Goal: Information Seeking & Learning: Learn about a topic

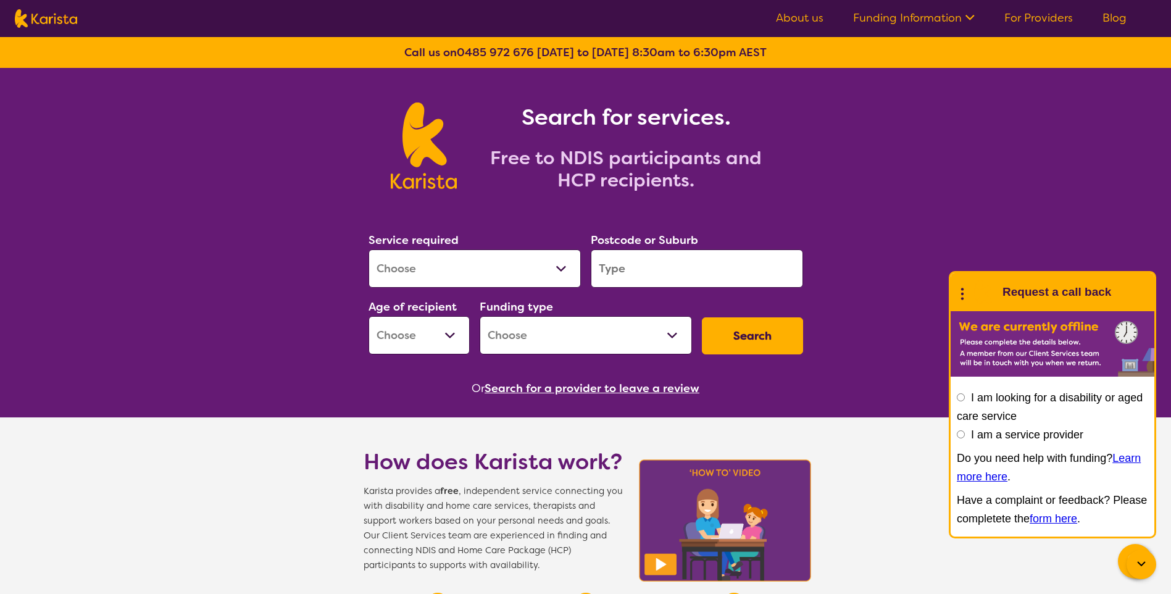
click at [1059, 17] on link "For Providers" at bounding box center [1038, 17] width 69 height 15
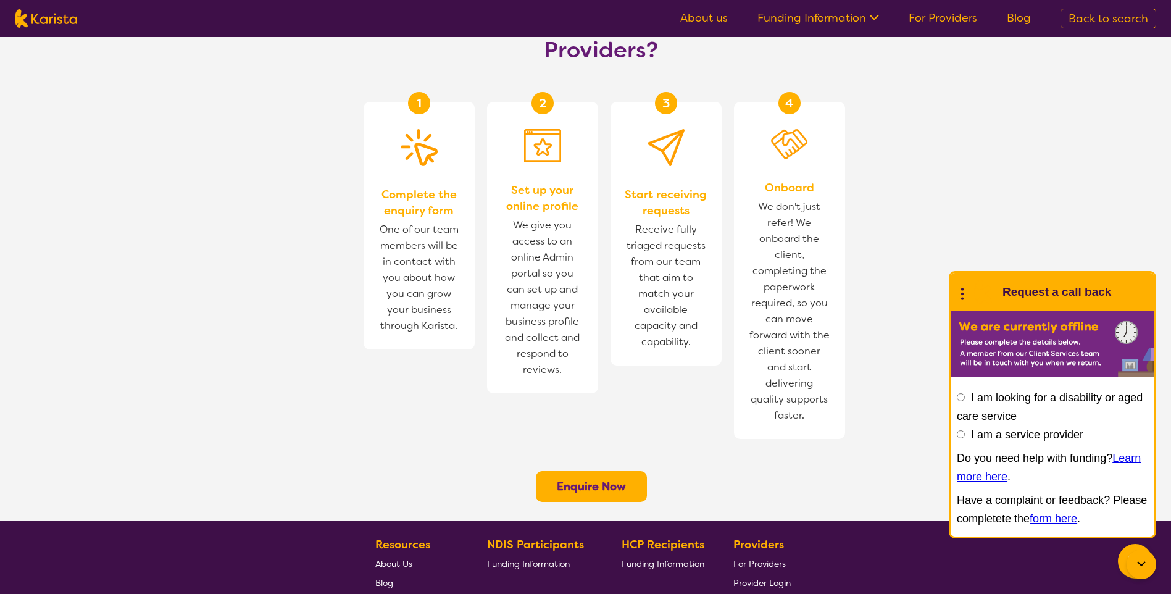
scroll to position [741, 0]
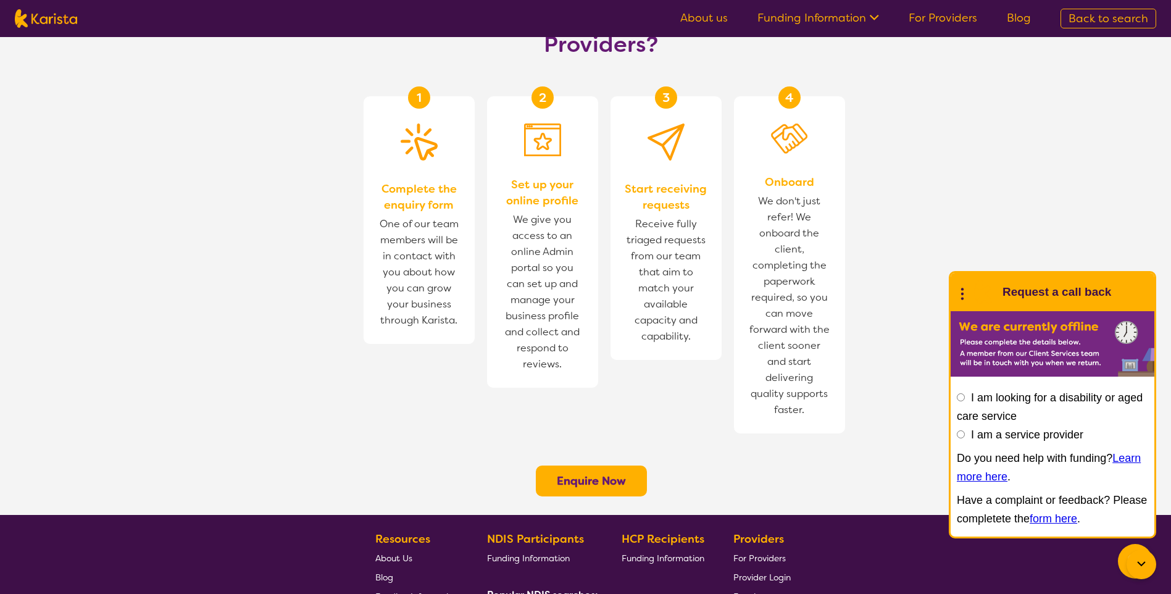
click at [601, 473] on b "Enquire Now" at bounding box center [591, 480] width 69 height 15
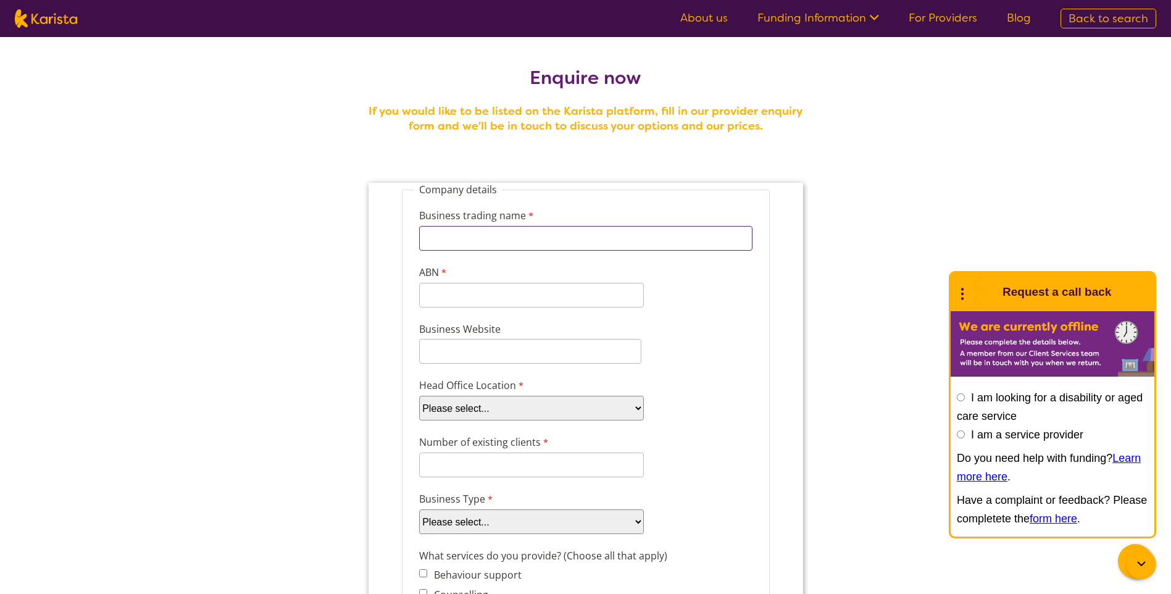
click at [523, 240] on input "Business trading name" at bounding box center [584, 238] width 333 height 25
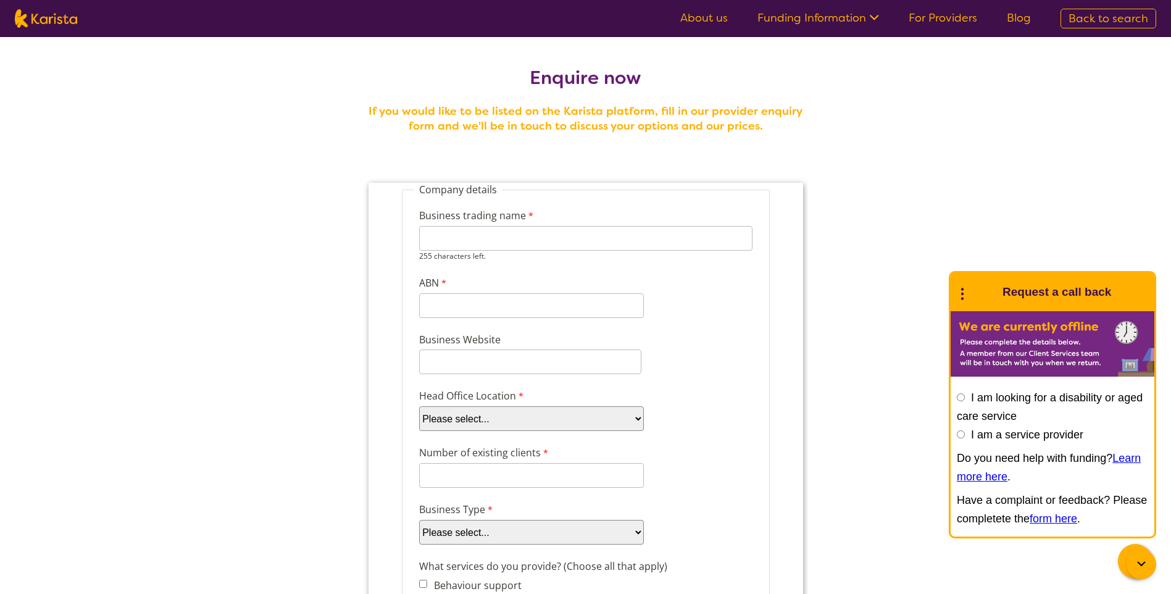
click at [814, 19] on link "Funding Information" at bounding box center [818, 17] width 122 height 15
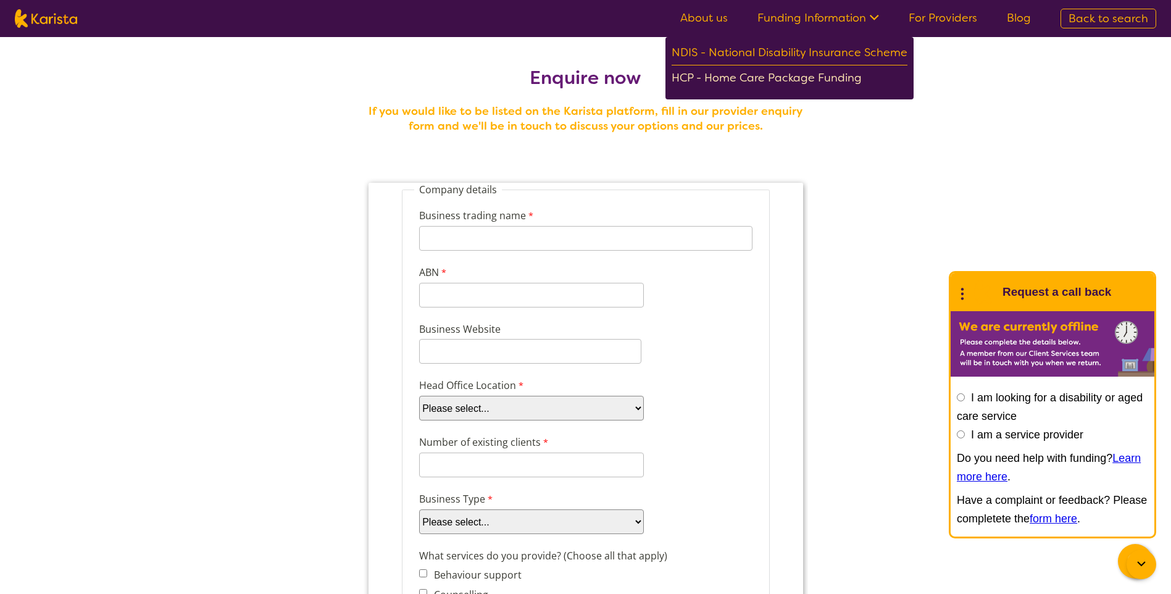
click at [797, 80] on div "HCP - Home Care Package Funding" at bounding box center [789, 80] width 236 height 22
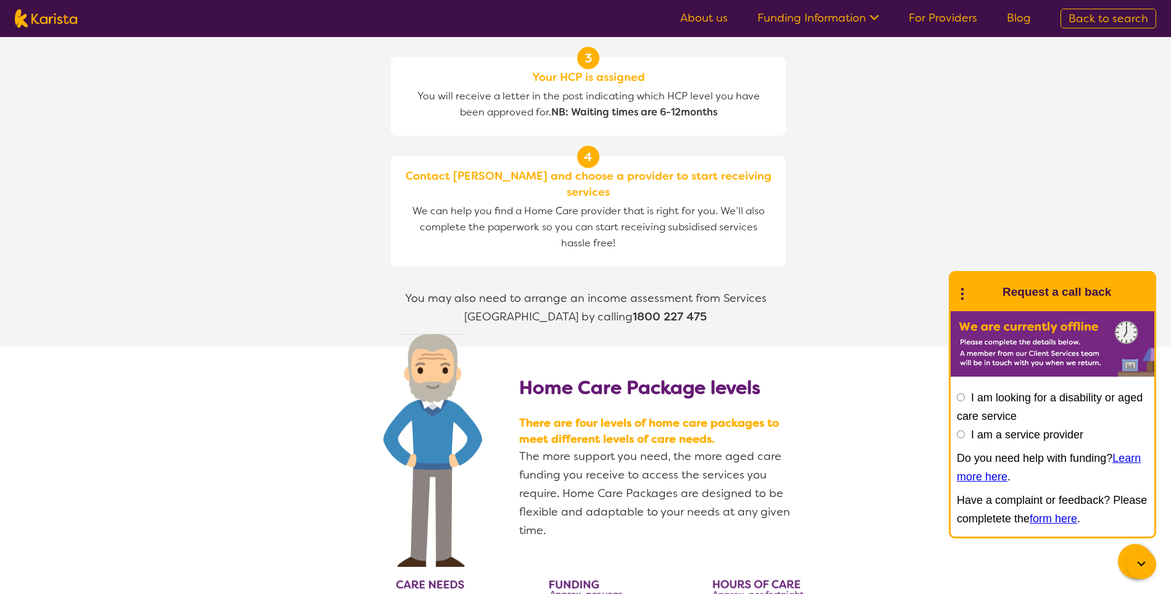
scroll to position [1234, 0]
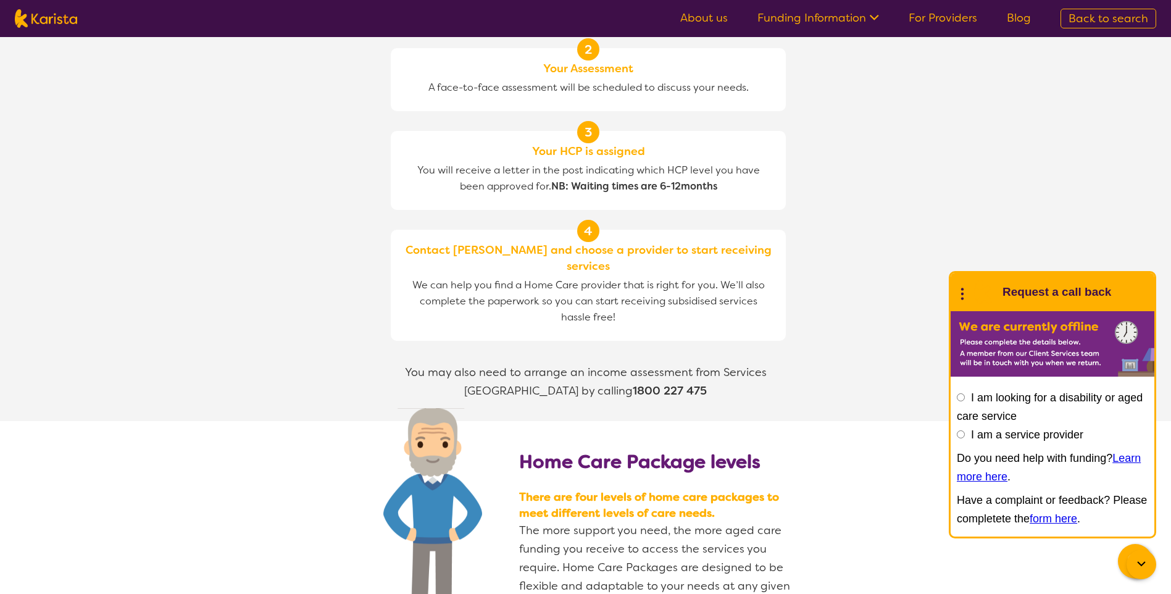
click at [710, 22] on link "About us" at bounding box center [704, 17] width 48 height 15
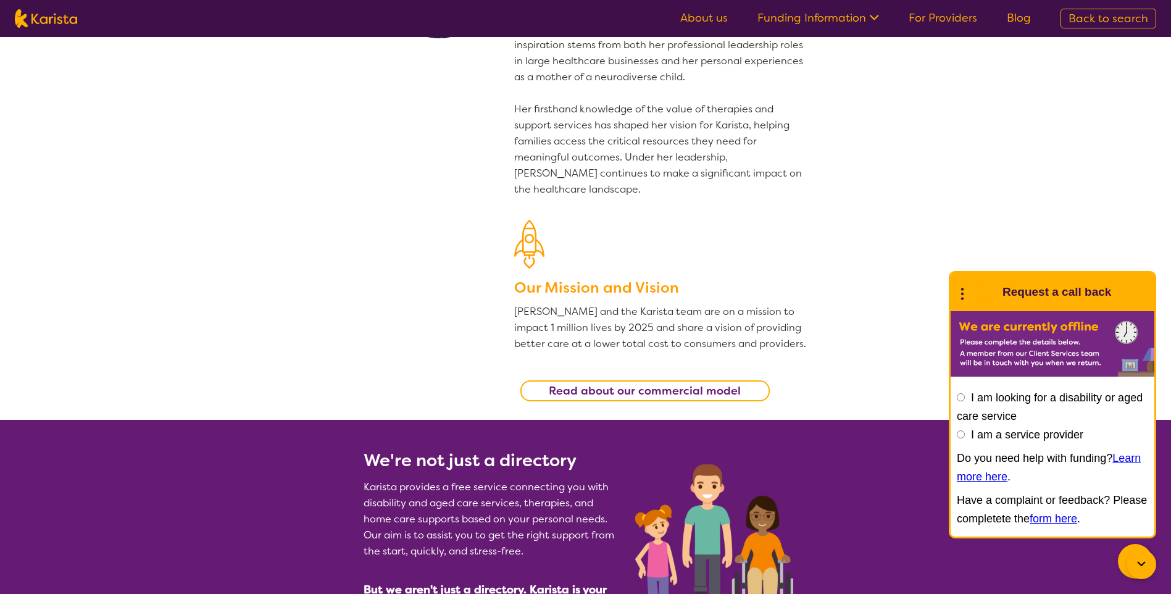
scroll to position [185, 0]
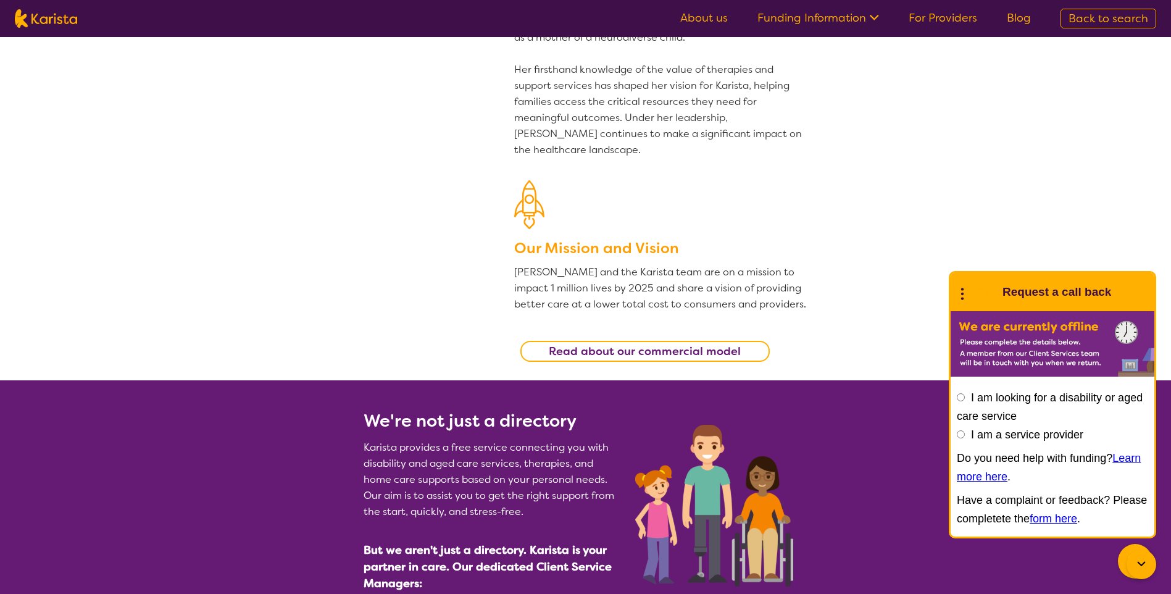
click at [675, 354] on b "Read about our commercial model" at bounding box center [645, 351] width 192 height 15
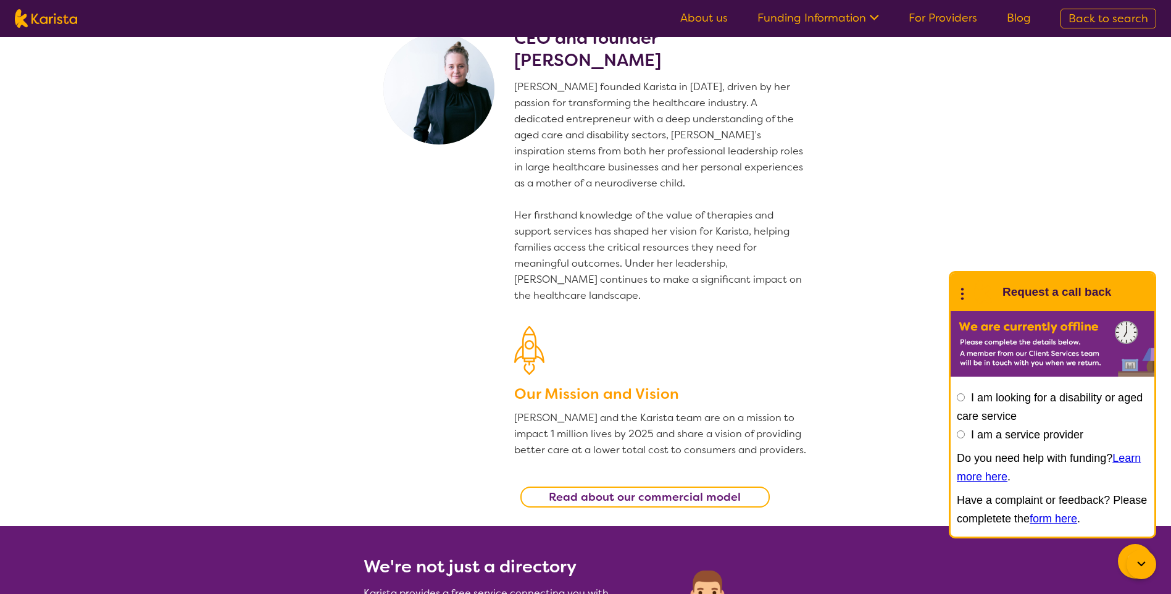
scroll to position [0, 0]
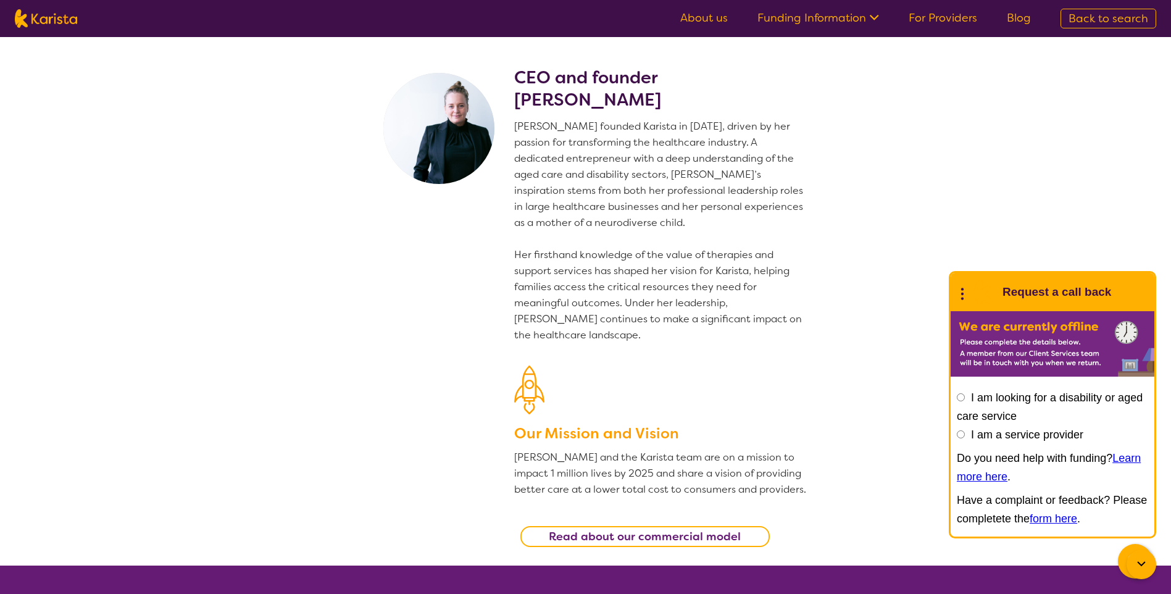
click at [820, 15] on link "Funding Information" at bounding box center [818, 17] width 122 height 15
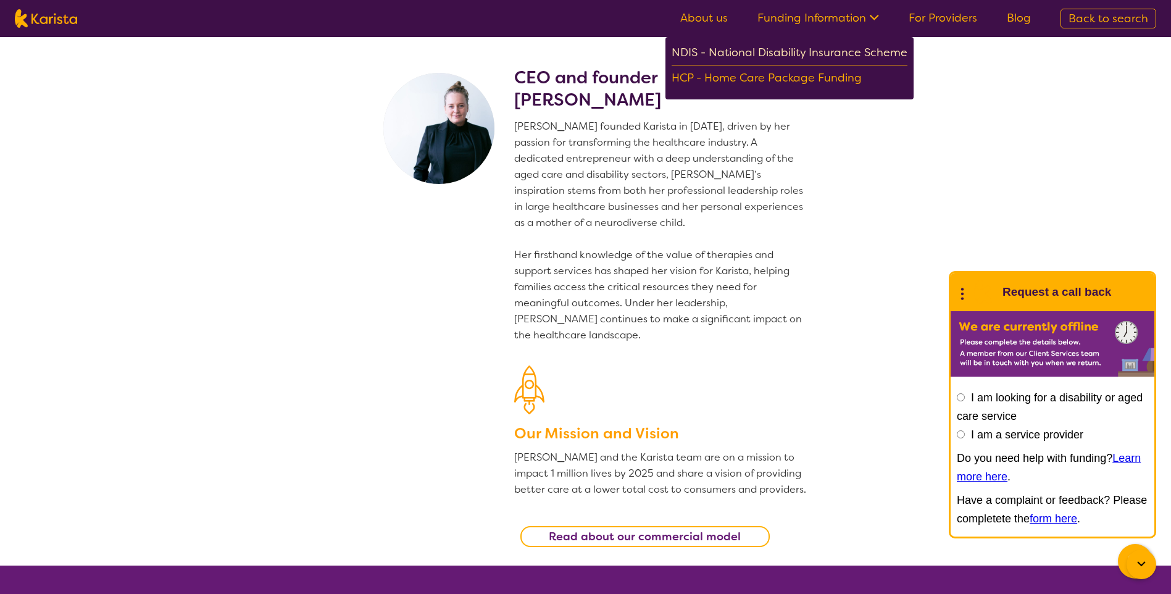
click at [771, 48] on div "NDIS - National Disability Insurance Scheme" at bounding box center [789, 54] width 236 height 22
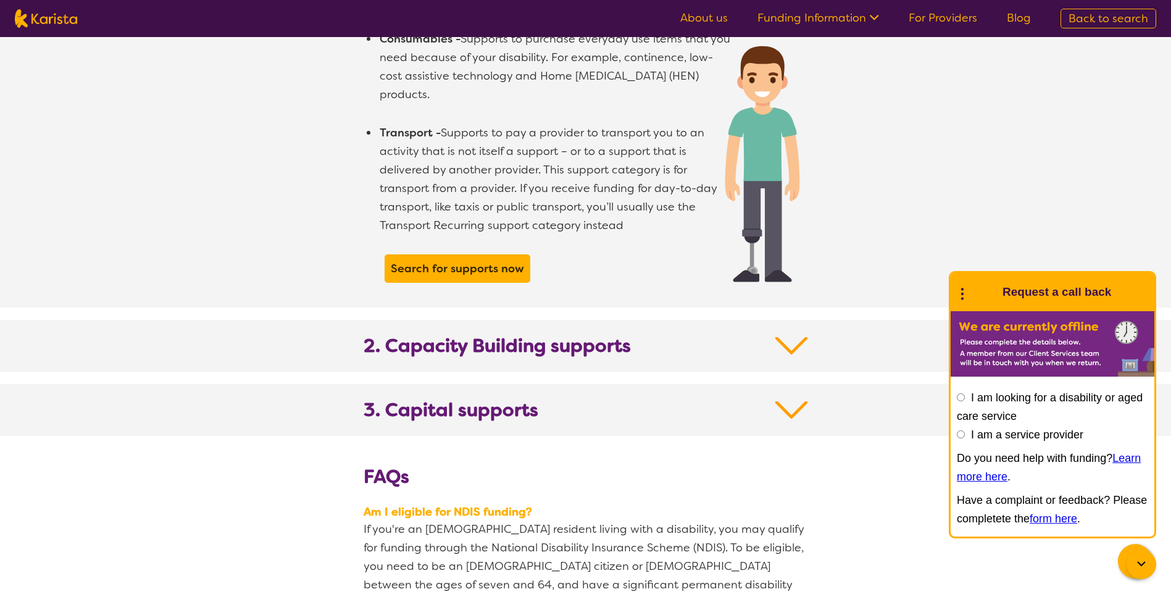
scroll to position [1111, 0]
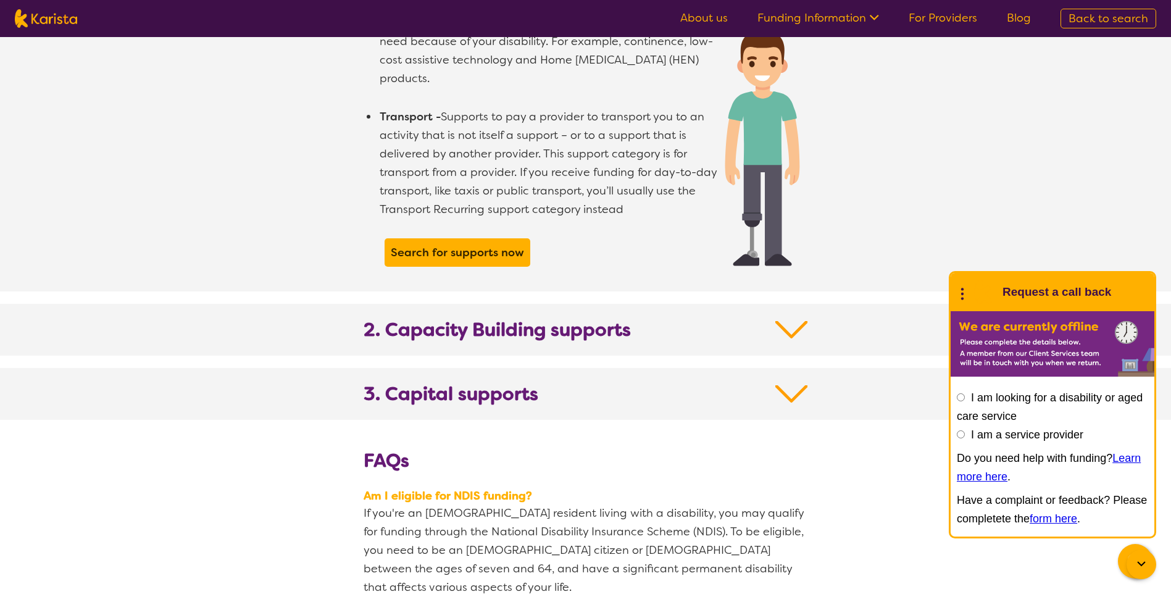
click at [785, 318] on img at bounding box center [791, 329] width 33 height 22
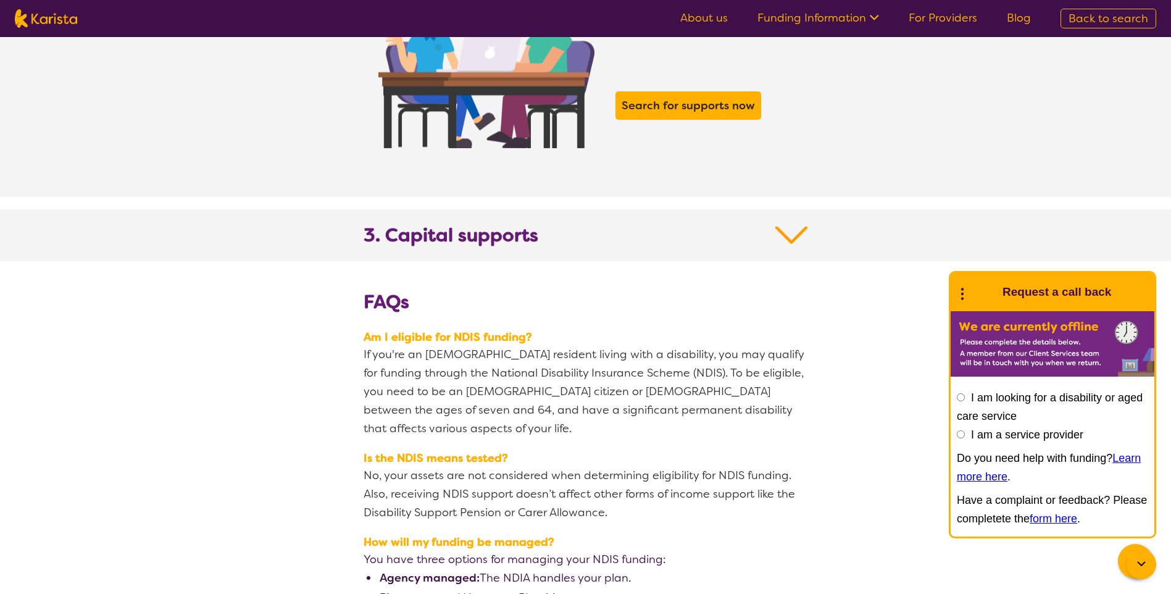
scroll to position [2222, 0]
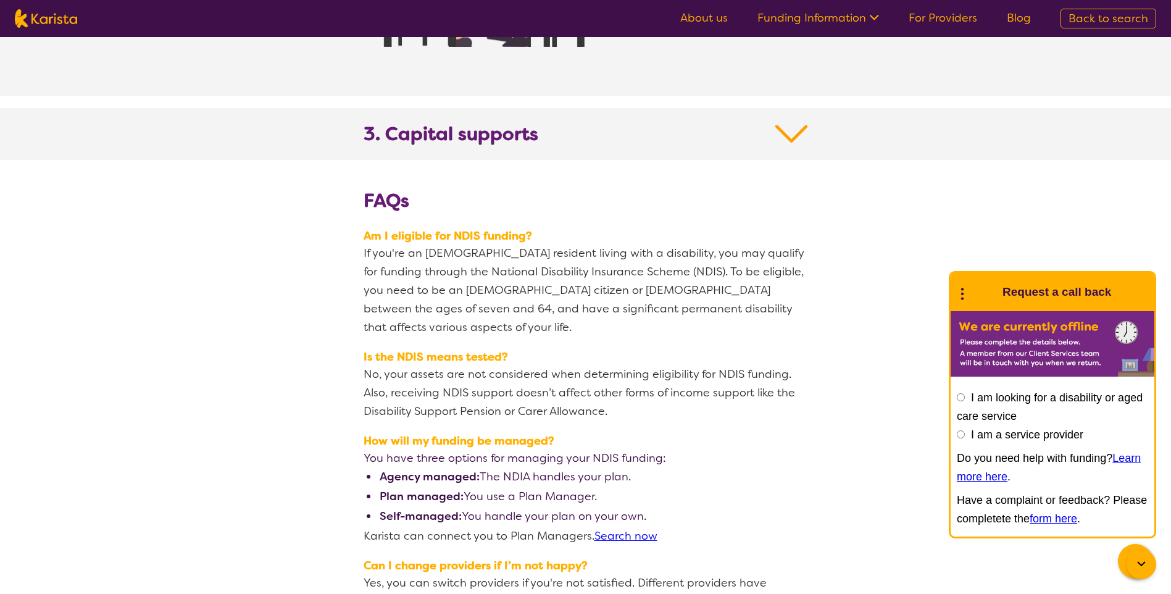
click at [725, 123] on h2 "3. Capital supports" at bounding box center [585, 141] width 444 height 37
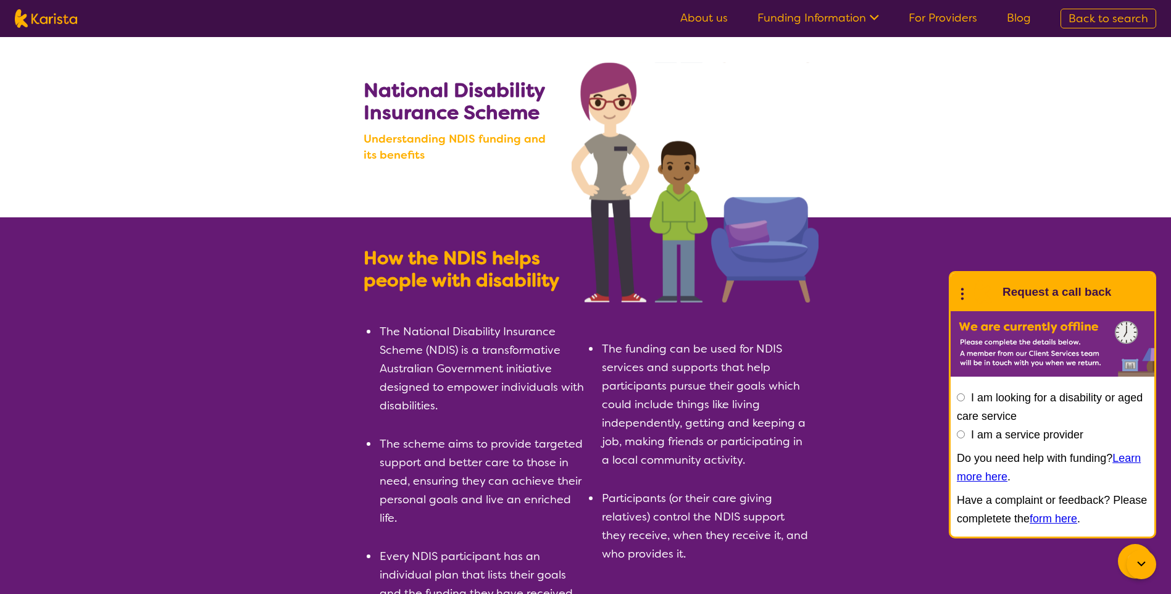
scroll to position [0, 0]
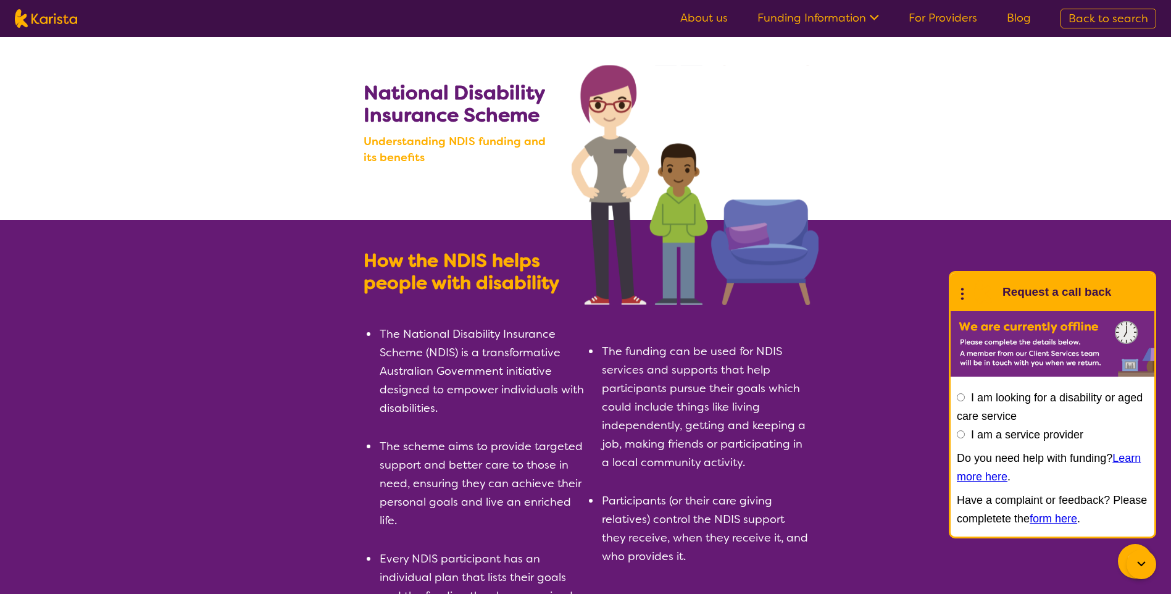
click at [960, 432] on input "I am a service provider" at bounding box center [961, 434] width 8 height 8
radio input "true"
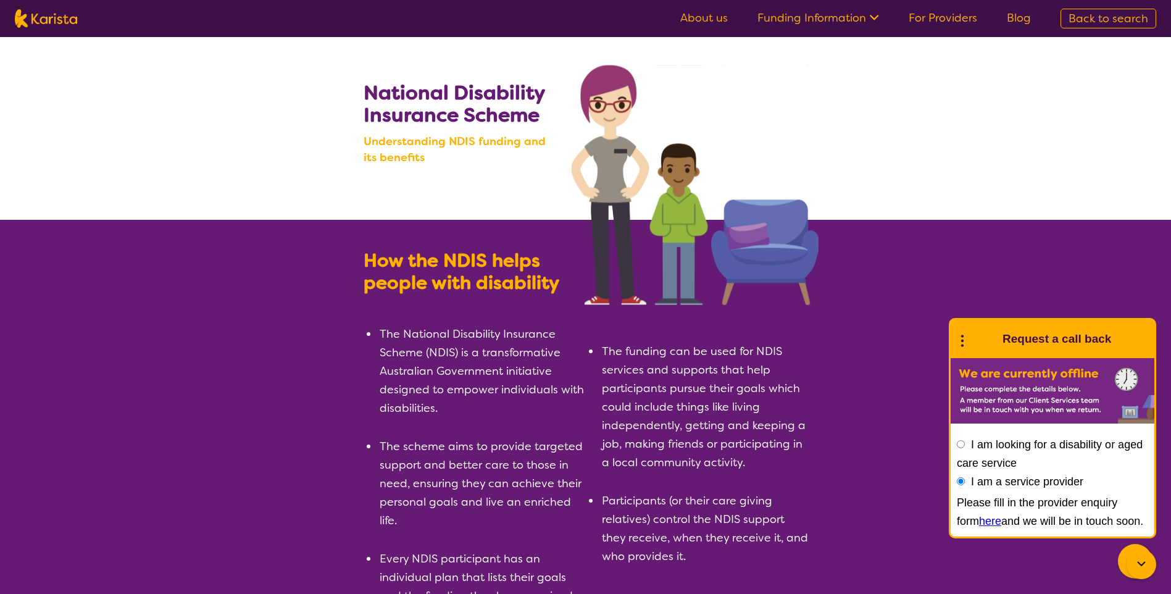
click at [979, 522] on link "here" at bounding box center [990, 521] width 22 height 12
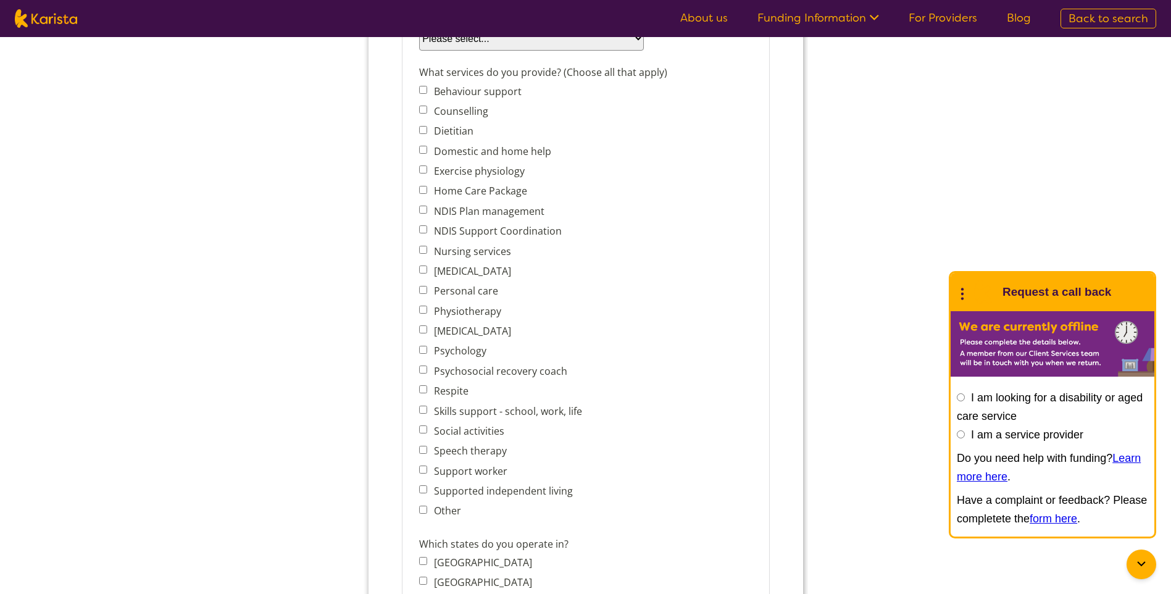
scroll to position [494, 0]
